Goal: Entertainment & Leisure: Browse casually

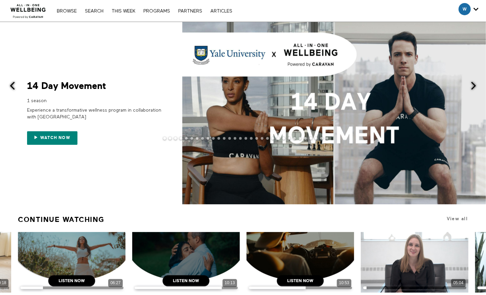
click at [477, 81] on span at bounding box center [473, 85] width 8 height 8
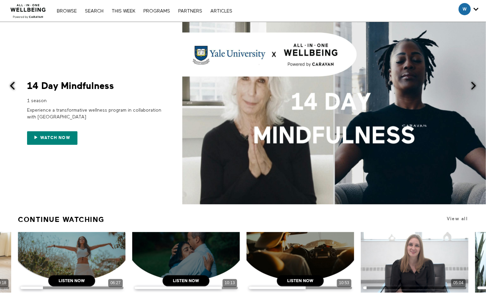
click at [477, 81] on span at bounding box center [473, 85] width 8 height 8
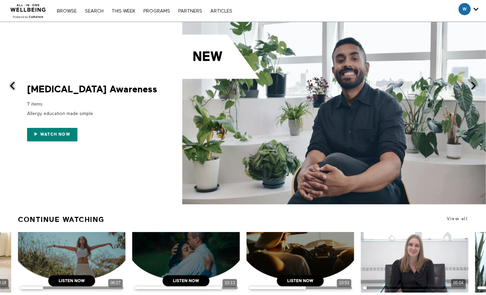
click at [477, 81] on span at bounding box center [473, 85] width 8 height 8
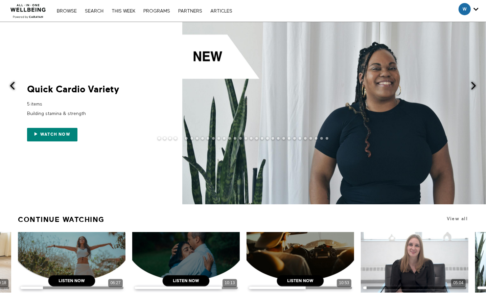
click at [17, 86] on div "Quick Cardio Variety 5 items Building stamina & strength Watch now" at bounding box center [81, 113] width 162 height 57
click at [8, 87] on span at bounding box center [12, 85] width 8 height 8
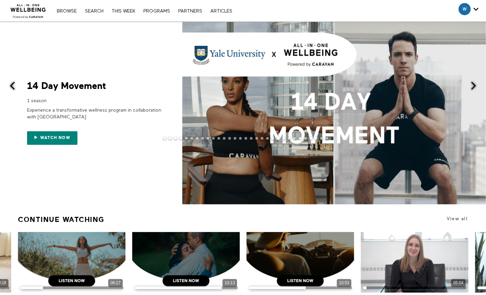
click at [477, 86] on span at bounding box center [473, 85] width 8 height 8
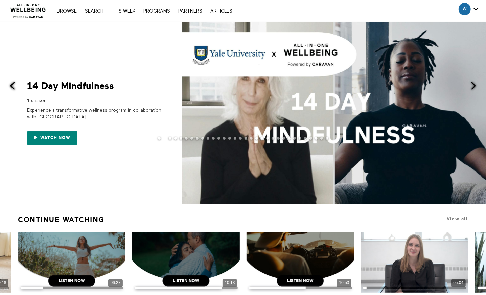
click at [472, 85] on span at bounding box center [473, 85] width 8 height 8
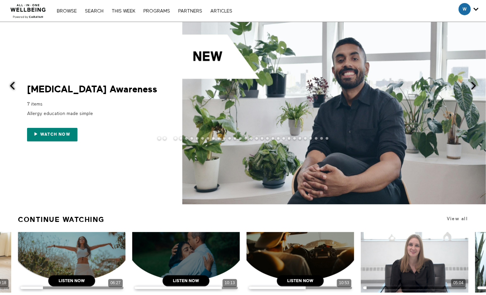
click at [473, 86] on span at bounding box center [473, 85] width 8 height 8
